Goal: Task Accomplishment & Management: Use online tool/utility

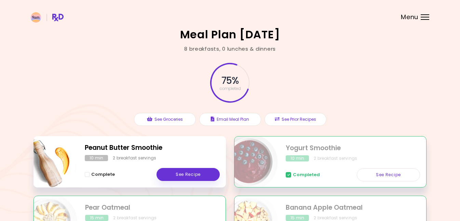
click at [426, 14] on div at bounding box center [425, 14] width 9 height 1
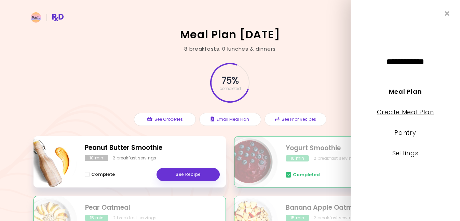
click at [386, 112] on link "Create Meal Plan" at bounding box center [405, 112] width 57 height 9
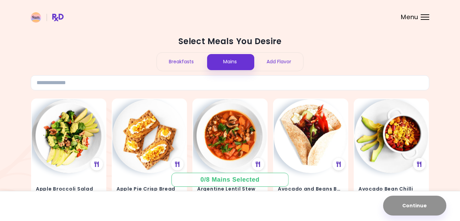
click at [192, 58] on div "Breakfasts" at bounding box center [181, 62] width 49 height 18
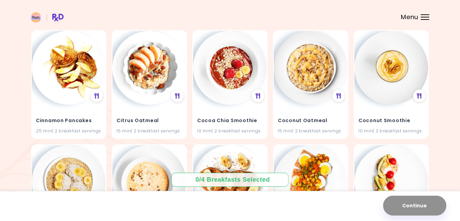
scroll to position [1212, 0]
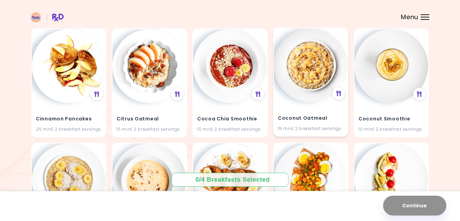
click at [301, 118] on h4 "Coconut Oatmeal" at bounding box center [311, 118] width 66 height 11
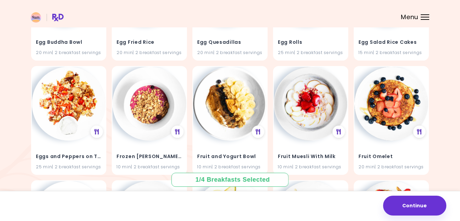
scroll to position [1519, 0]
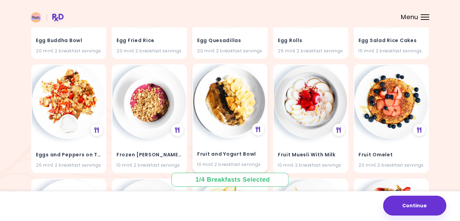
click at [245, 156] on h4 "Fruit and Yogurt Bowl" at bounding box center [230, 154] width 66 height 11
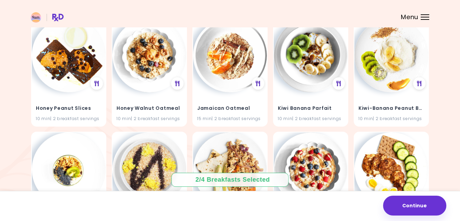
scroll to position [1910, 0]
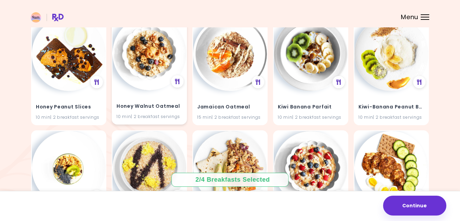
click at [164, 107] on h4 "Honey Walnut Oatmeal" at bounding box center [150, 106] width 66 height 11
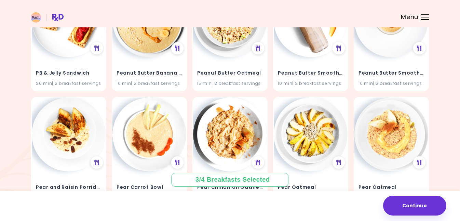
scroll to position [2402, 0]
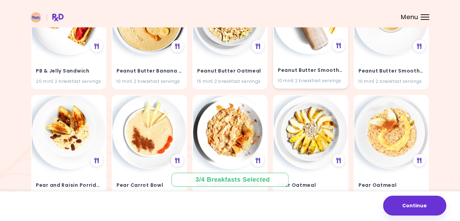
click at [328, 76] on div "Peanut Butter Smoothie 10 min | 2 breakfast servings" at bounding box center [311, 71] width 74 height 34
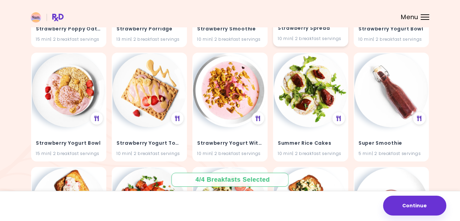
scroll to position [3247, 0]
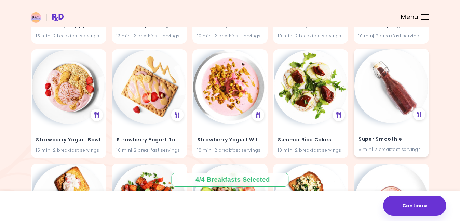
click at [374, 134] on h4 "Super Smoothie" at bounding box center [392, 139] width 66 height 11
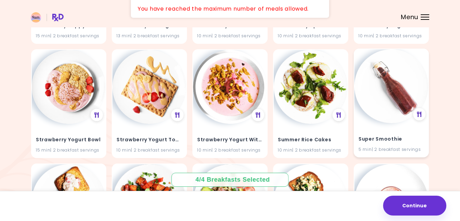
click at [380, 131] on div "Super Smoothie 5 min | 2 breakfast servings" at bounding box center [392, 140] width 74 height 34
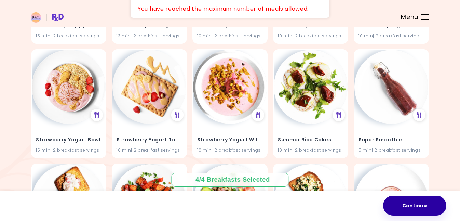
click at [418, 215] on button "Continue" at bounding box center [415, 206] width 63 height 20
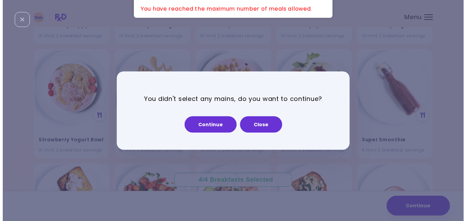
scroll to position [3275, 0]
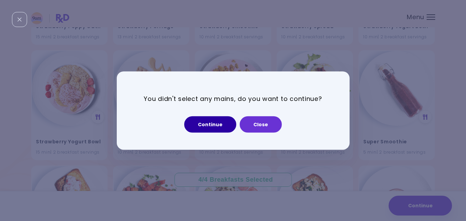
click at [212, 121] on button "Continue" at bounding box center [210, 124] width 52 height 16
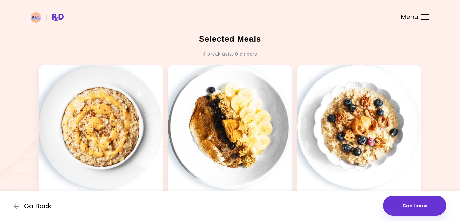
click at [45, 208] on span "Go Back" at bounding box center [37, 207] width 27 height 8
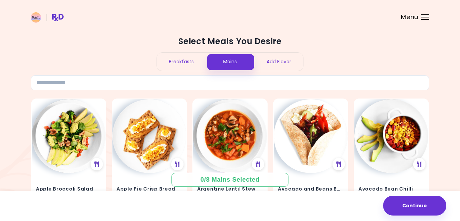
click at [185, 61] on div "Breakfasts" at bounding box center [181, 62] width 49 height 18
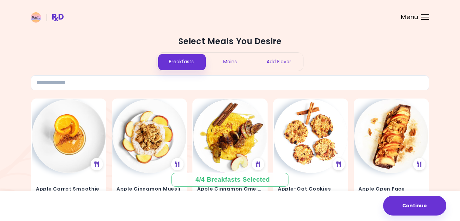
click at [238, 56] on div "Mains" at bounding box center [230, 62] width 49 height 18
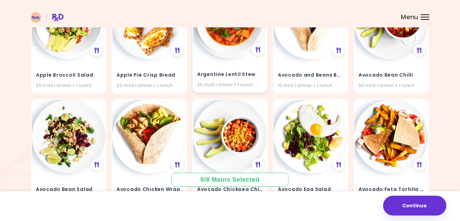
scroll to position [111, 0]
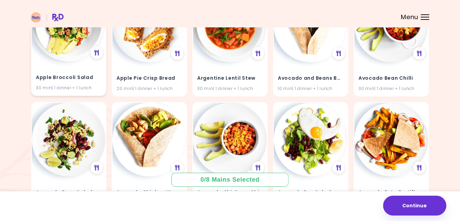
click at [80, 75] on h4 "Apple Broccoli Salad" at bounding box center [69, 77] width 66 height 11
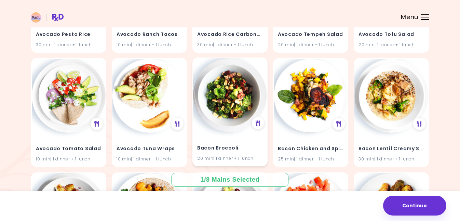
scroll to position [384, 0]
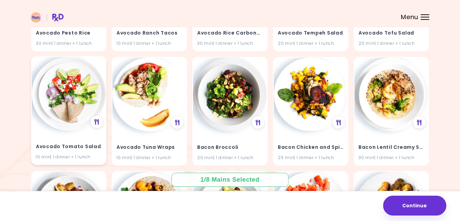
click at [56, 137] on div "Avocado Tomato Salad 10 min | 1 dinner + 1 lunch" at bounding box center [69, 148] width 74 height 34
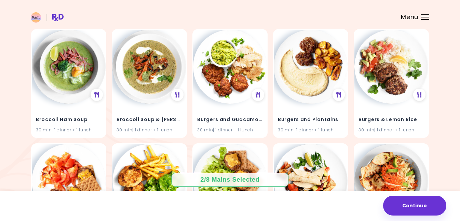
scroll to position [3612, 0]
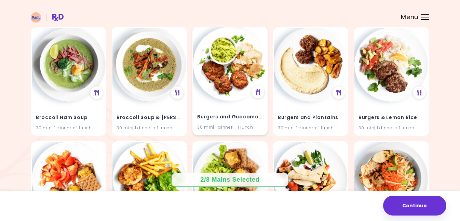
click at [243, 109] on div "Burgers and Guacamole 30 min | 1 dinner + 1 lunch" at bounding box center [230, 118] width 74 height 34
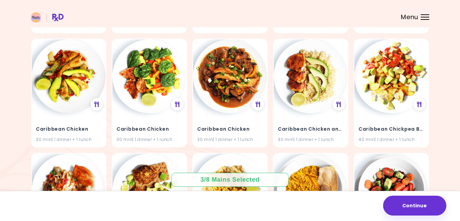
scroll to position [3830, 0]
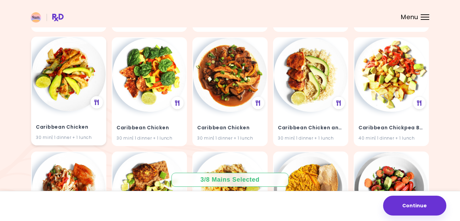
click at [62, 120] on div "Caribbean Chicken 30 min | 1 dinner + 1 lunch" at bounding box center [69, 128] width 74 height 34
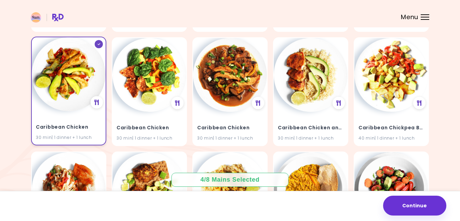
click at [73, 121] on div "Caribbean Chicken 30 min | 1 dinner + 1 lunch" at bounding box center [69, 128] width 74 height 34
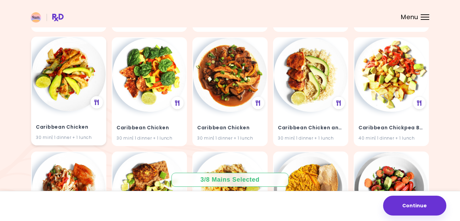
click at [73, 121] on div "Caribbean Chicken 30 min | 1 dinner + 1 lunch" at bounding box center [69, 128] width 74 height 34
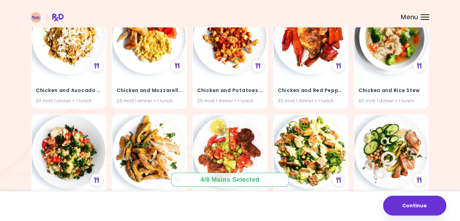
scroll to position [4899, 0]
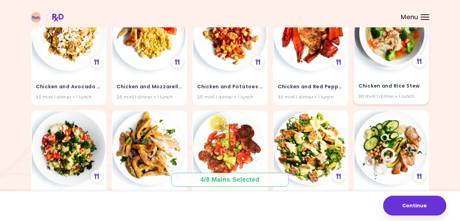
click at [383, 80] on div "Chicken and Rice Stew 30 min | 1 dinner + 1 lunch" at bounding box center [392, 87] width 74 height 34
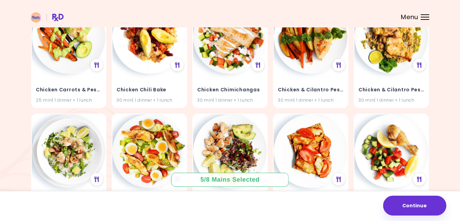
scroll to position [5347, 0]
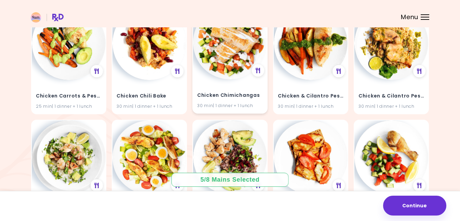
click at [248, 91] on h4 "Chicken Chimichangas" at bounding box center [230, 95] width 66 height 11
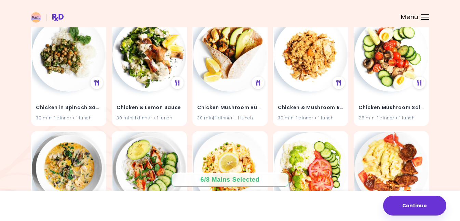
scroll to position [5793, 0]
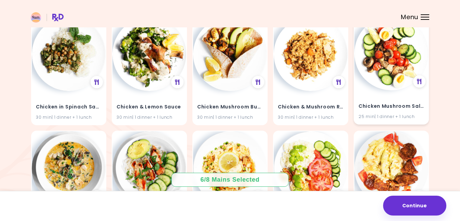
click at [391, 100] on div "Chicken Mushroom Salad 25 min | 1 dinner + 1 lunch" at bounding box center [392, 107] width 74 height 34
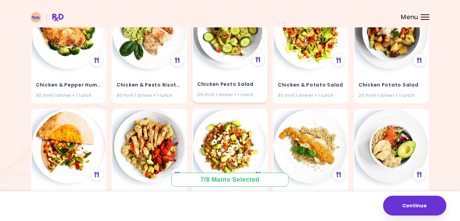
scroll to position [6161, 0]
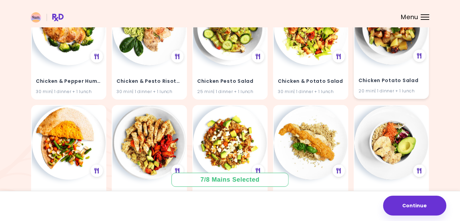
click at [389, 78] on h4 "Chicken Potato Salad" at bounding box center [392, 80] width 66 height 11
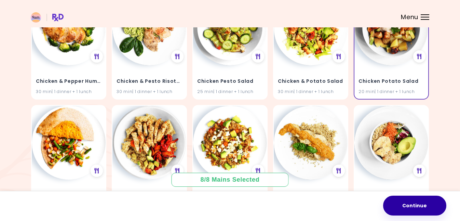
click at [409, 204] on button "Continue" at bounding box center [415, 206] width 63 height 20
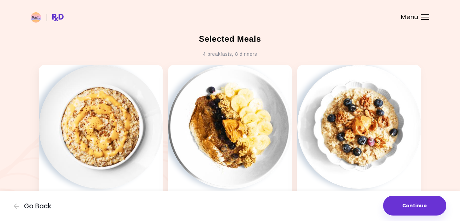
scroll to position [2, 0]
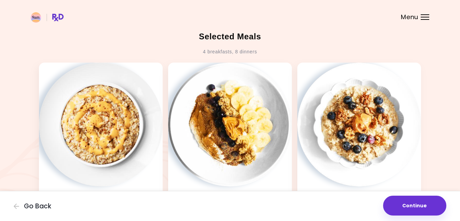
click at [412, 206] on button "Continue" at bounding box center [415, 206] width 63 height 20
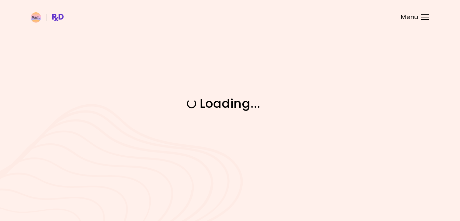
scroll to position [0, 0]
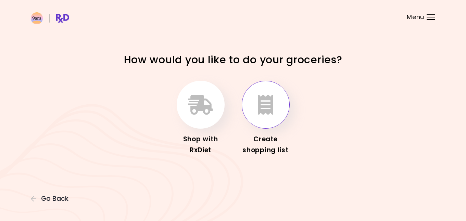
click at [267, 124] on button "button" at bounding box center [266, 105] width 48 height 48
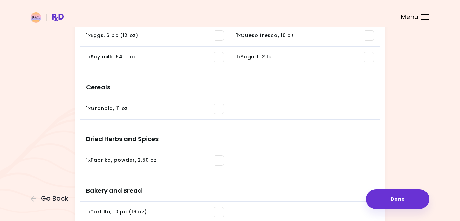
scroll to position [499, 0]
click at [429, 15] on div "Menu" at bounding box center [425, 16] width 9 height 5
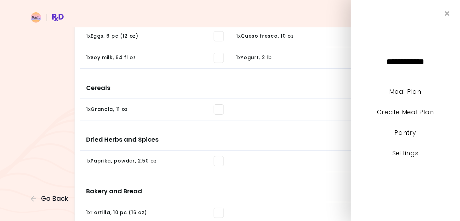
click at [317, 106] on li at bounding box center [305, 110] width 150 height 22
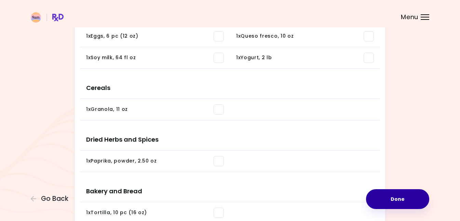
click at [416, 200] on button "Done" at bounding box center [397, 199] width 63 height 20
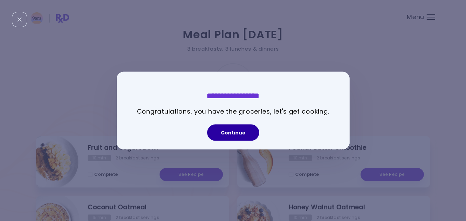
click at [243, 132] on button "Continue" at bounding box center [233, 132] width 52 height 16
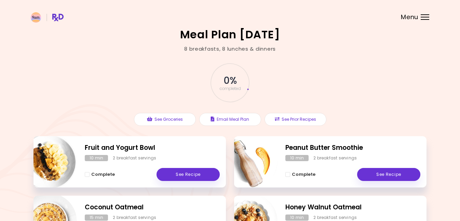
scroll to position [1, 0]
